Goal: Find specific page/section: Find specific page/section

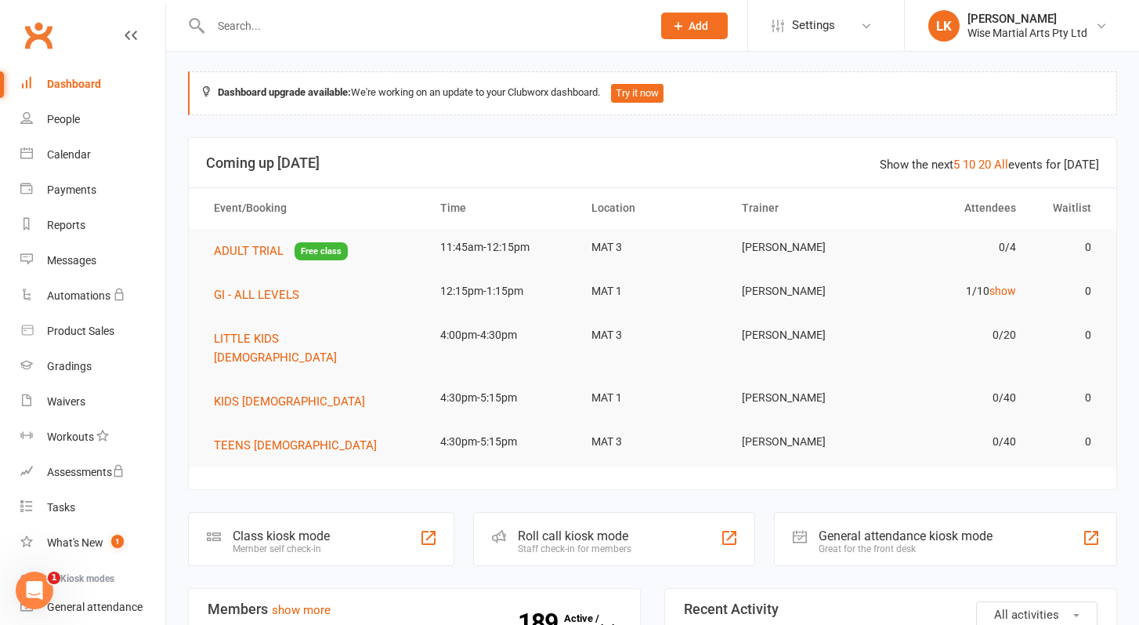
scroll to position [1, 0]
click at [297, 19] on input "text" at bounding box center [423, 26] width 435 height 22
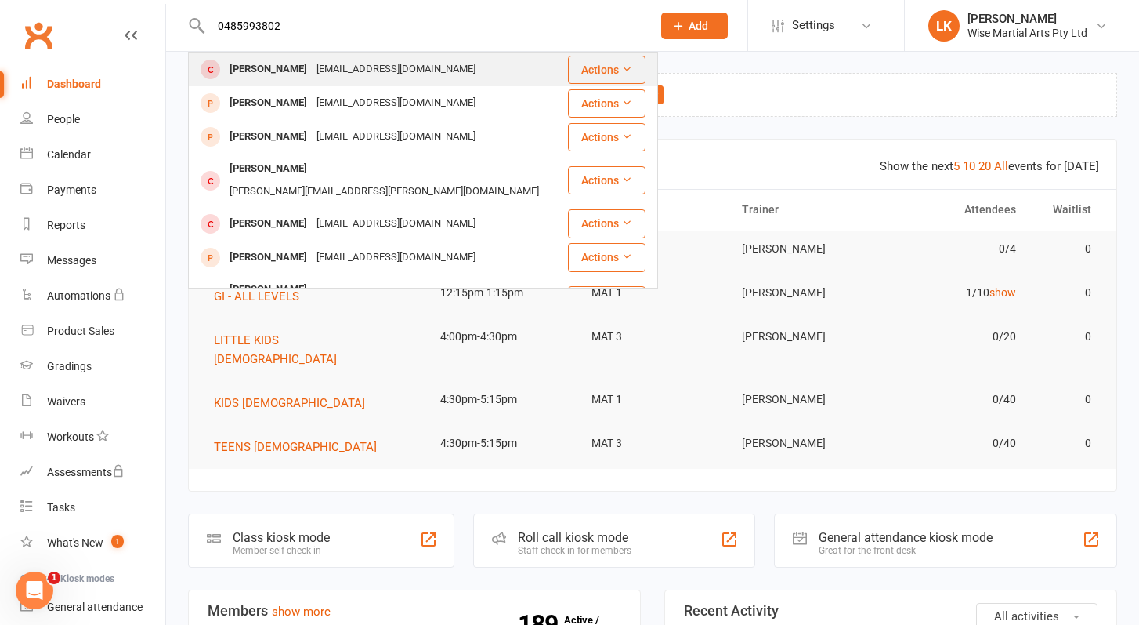
type input "0485993802"
click at [264, 63] on div "[PERSON_NAME]" at bounding box center [268, 69] width 87 height 23
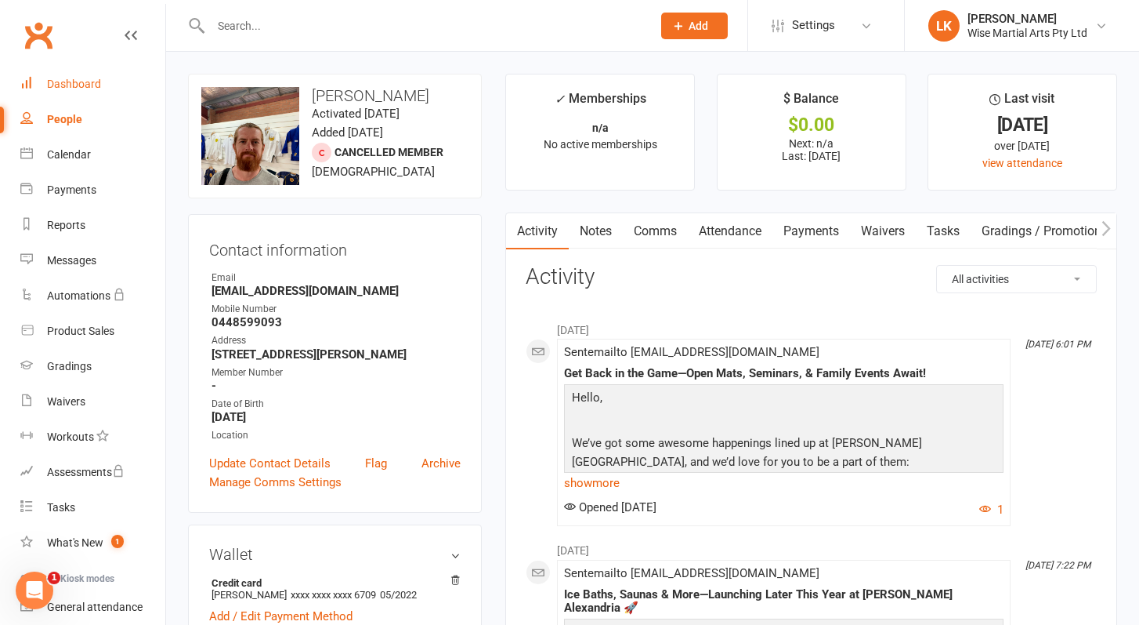
click at [75, 80] on div "Dashboard" at bounding box center [74, 84] width 54 height 13
